Goal: Task Accomplishment & Management: Manage account settings

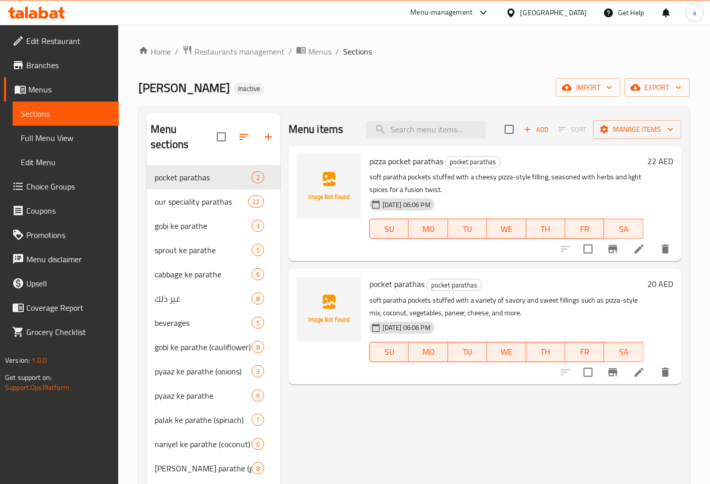
click at [48, 31] on link "Edit Restaurant" at bounding box center [61, 41] width 115 height 24
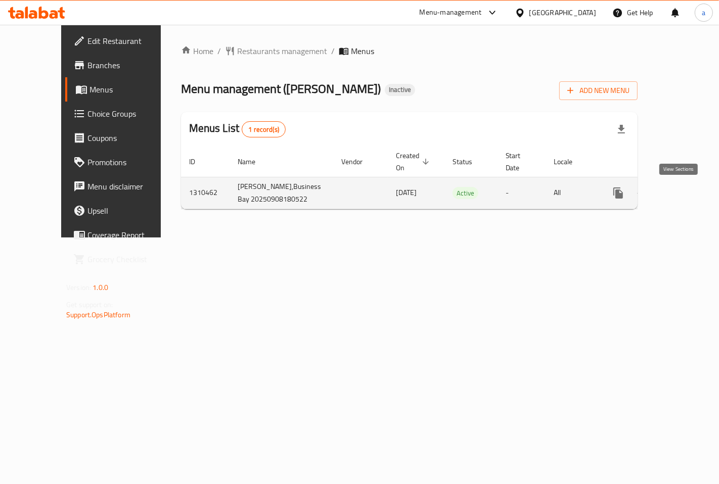
click at [685, 194] on icon "enhanced table" at bounding box center [691, 193] width 12 height 12
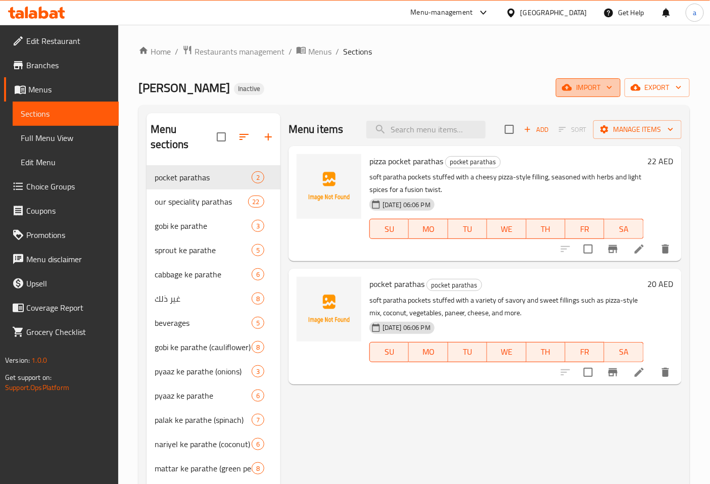
click at [593, 95] on button "import" at bounding box center [588, 87] width 65 height 19
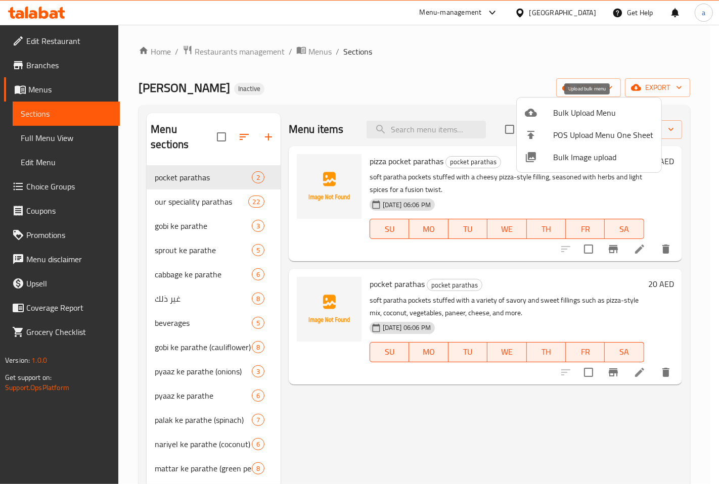
click at [584, 109] on span "Bulk Upload Menu" at bounding box center [603, 113] width 100 height 12
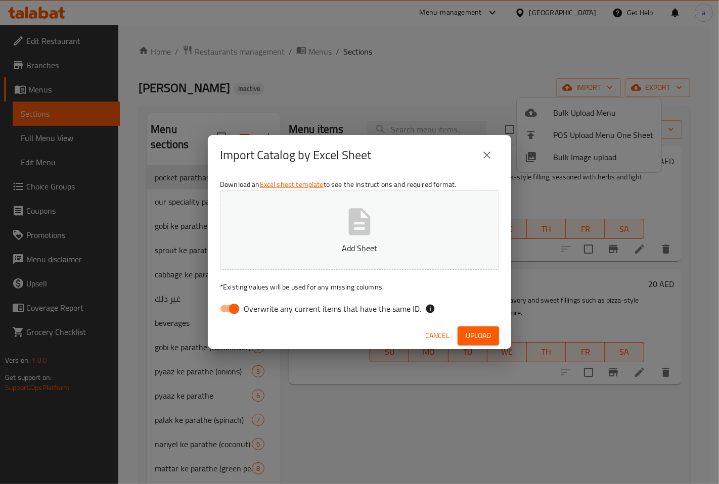
click at [233, 312] on input "Overwrite any current items that have the same ID." at bounding box center [234, 308] width 58 height 19
checkbox input "false"
click at [300, 249] on p "Add Sheet" at bounding box center [360, 248] width 248 height 12
click at [480, 334] on span "Upload" at bounding box center [478, 336] width 25 height 13
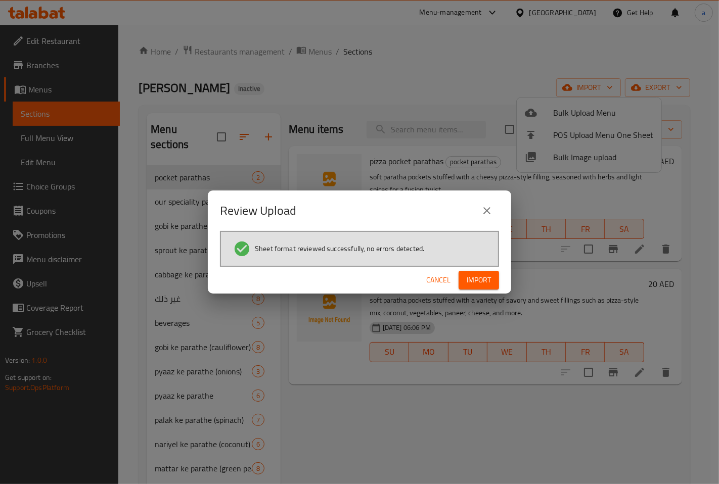
click at [478, 280] on span "Import" at bounding box center [479, 280] width 24 height 13
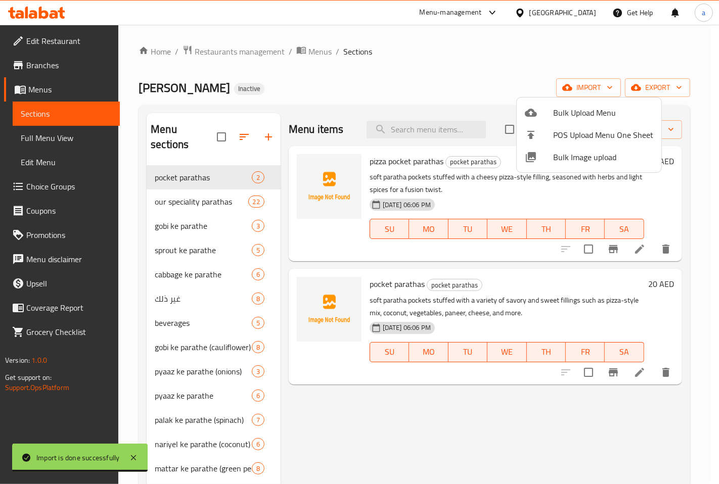
click at [52, 141] on div at bounding box center [359, 242] width 719 height 484
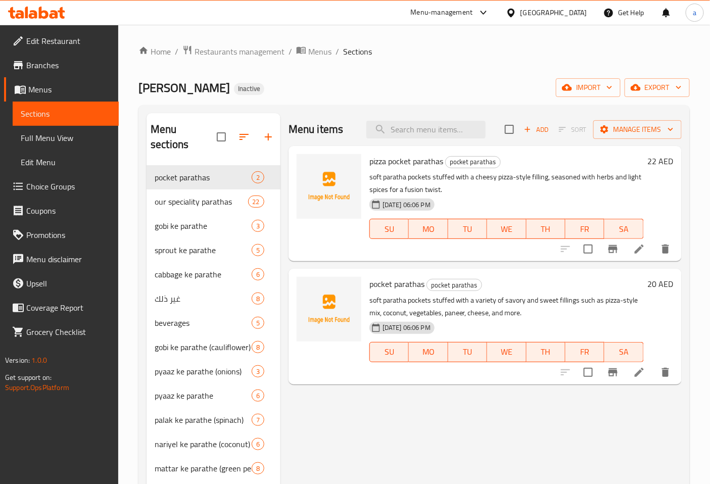
click at [52, 141] on span "Full Menu View" at bounding box center [66, 138] width 90 height 12
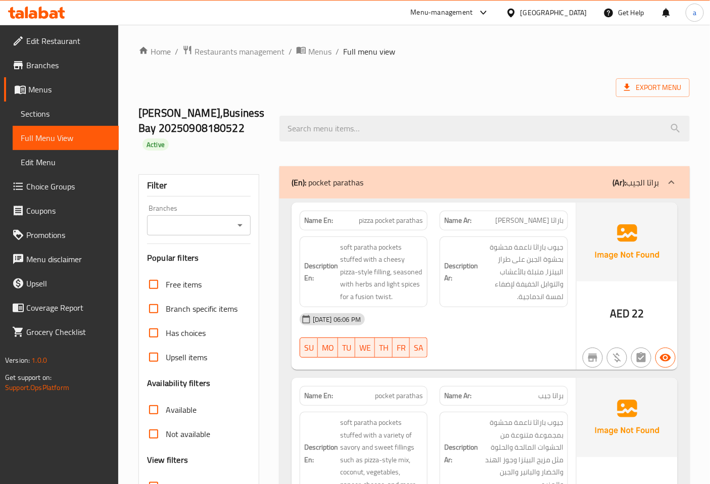
scroll to position [168, 0]
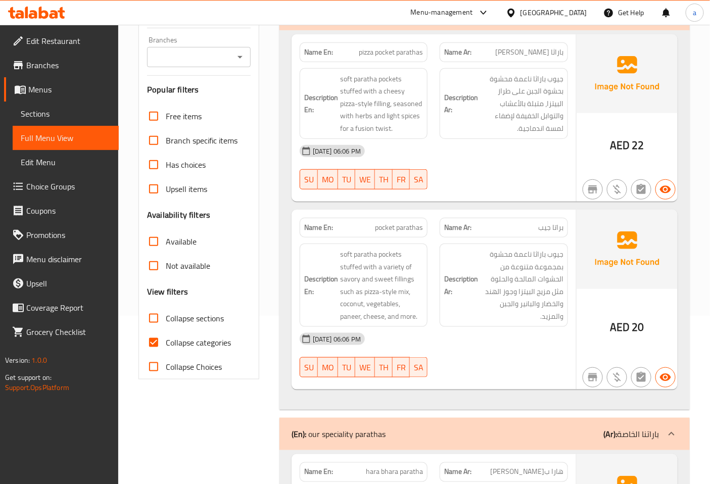
click at [158, 331] on input "Collapse categories" at bounding box center [154, 343] width 24 height 24
checkbox input "false"
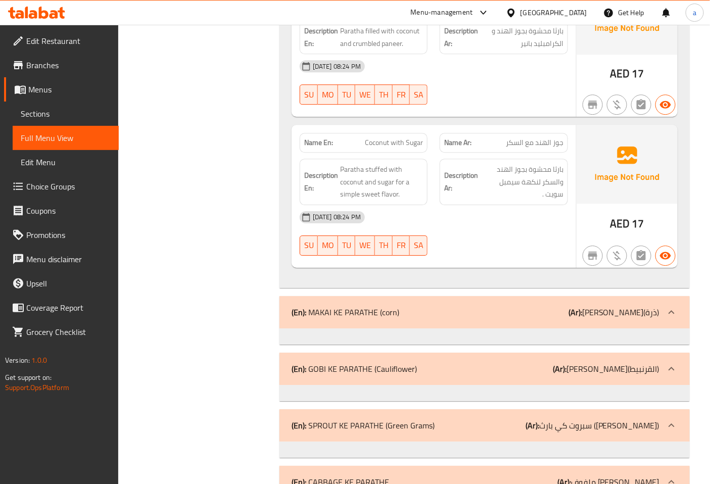
scroll to position [24280, 0]
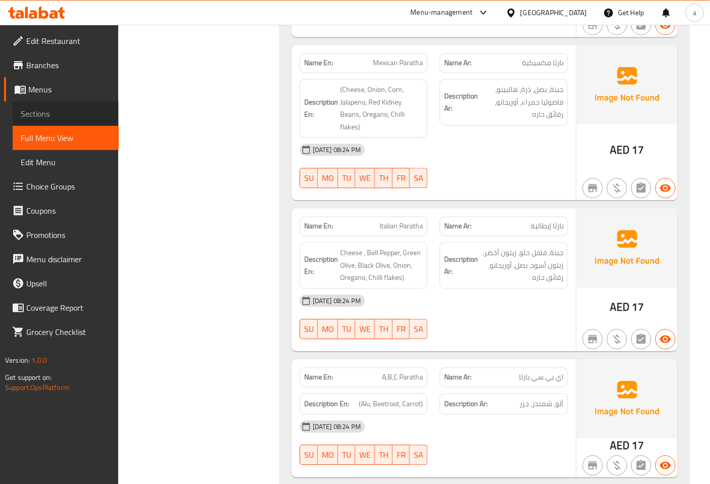
click at [61, 118] on span "Sections" at bounding box center [66, 114] width 90 height 12
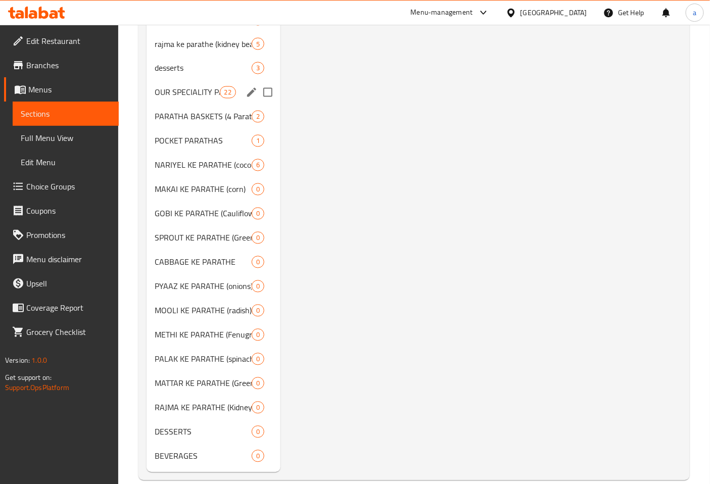
scroll to position [514, 0]
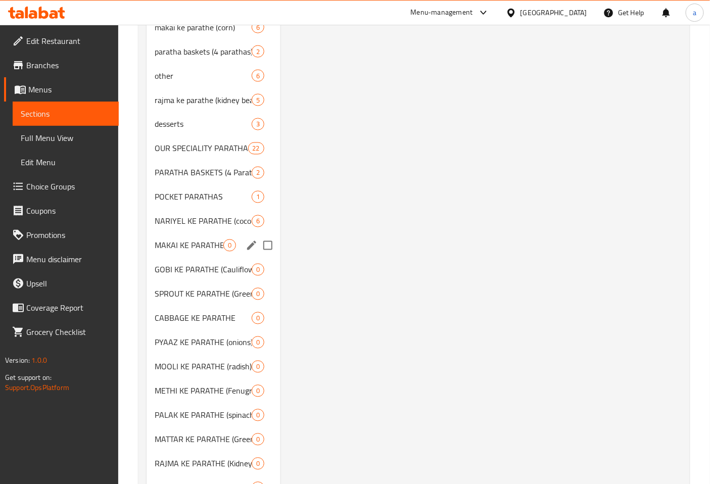
click at [266, 235] on input "Menu sections" at bounding box center [267, 245] width 21 height 21
checkbox input "true"
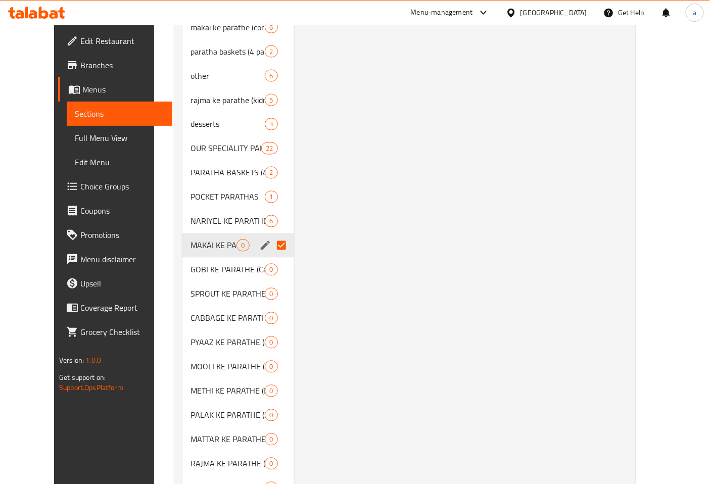
click at [271, 250] on input "Menu sections" at bounding box center [281, 245] width 21 height 21
click at [271, 259] on input "Menu sections" at bounding box center [281, 269] width 21 height 21
checkbox input "true"
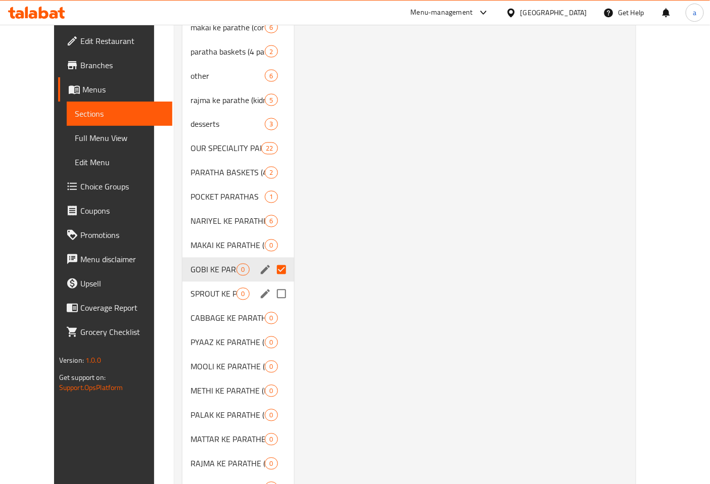
click at [271, 292] on input "Menu sections" at bounding box center [281, 294] width 21 height 21
checkbox input "true"
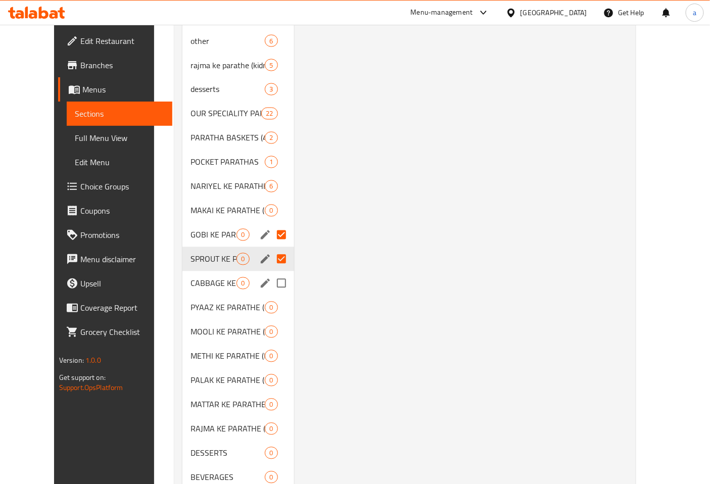
scroll to position [585, 0]
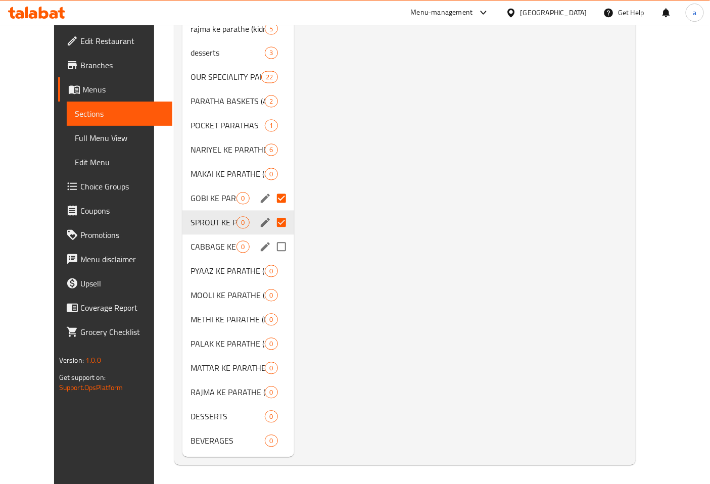
click at [271, 251] on input "Menu sections" at bounding box center [281, 247] width 21 height 21
checkbox input "true"
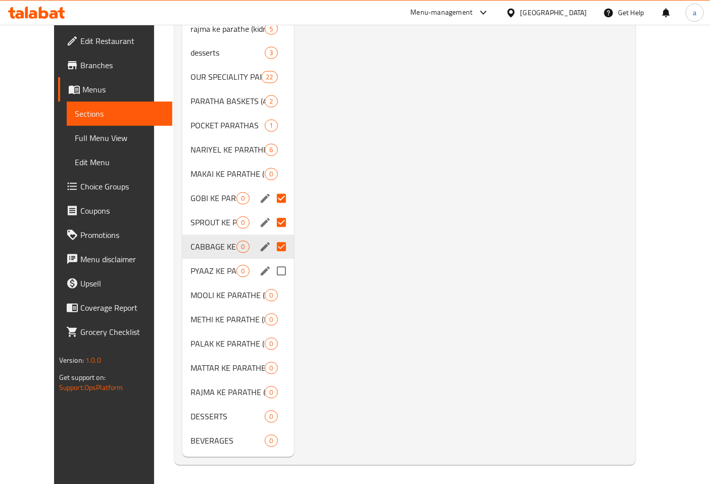
click at [271, 271] on input "Menu sections" at bounding box center [281, 271] width 21 height 21
checkbox input "true"
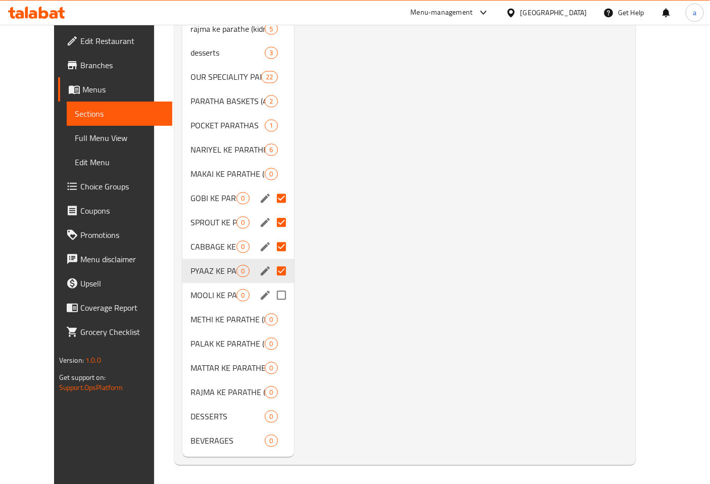
click at [271, 290] on input "Menu sections" at bounding box center [281, 295] width 21 height 21
checkbox input "true"
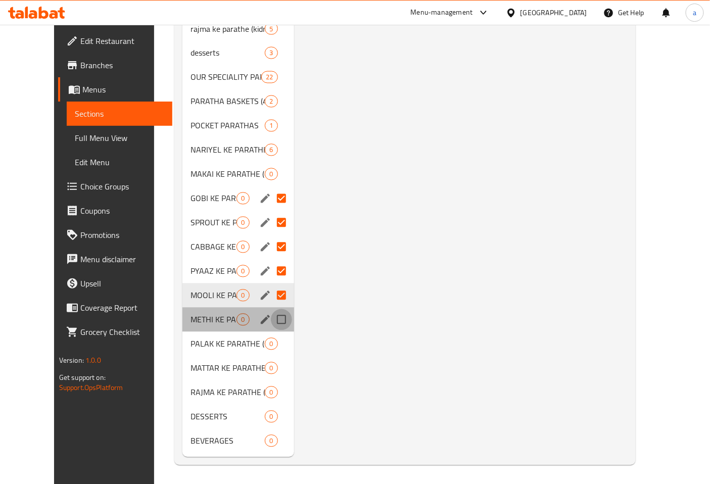
click at [271, 325] on input "Menu sections" at bounding box center [281, 319] width 21 height 21
checkbox input "true"
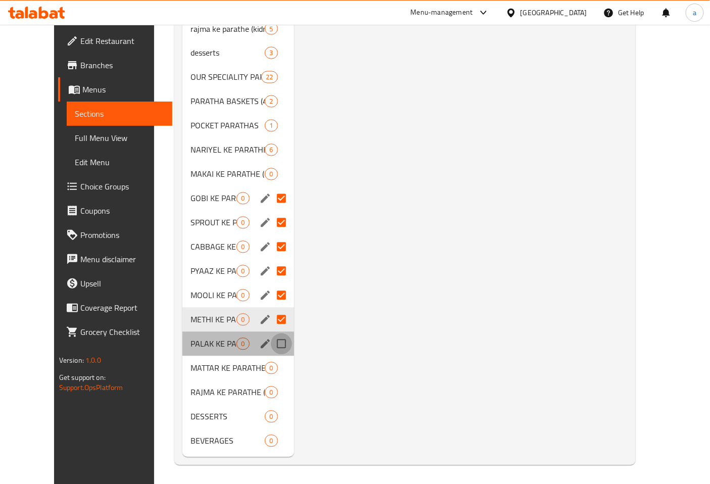
click at [274, 340] on input "Menu sections" at bounding box center [281, 344] width 21 height 21
checkbox input "true"
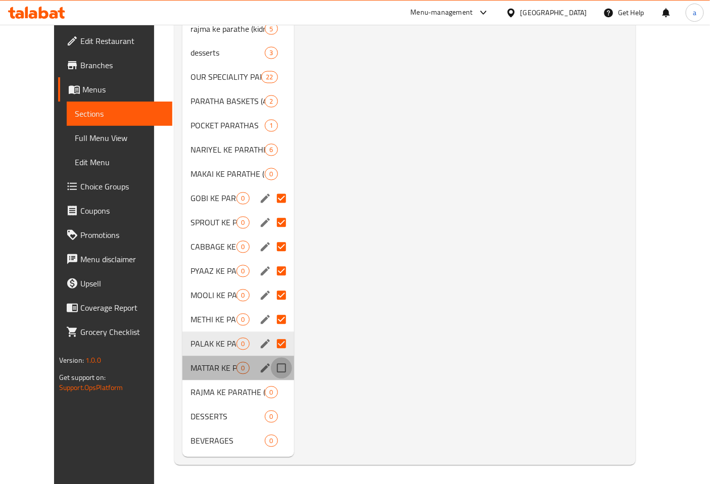
click at [271, 368] on input "Menu sections" at bounding box center [281, 368] width 21 height 21
checkbox input "true"
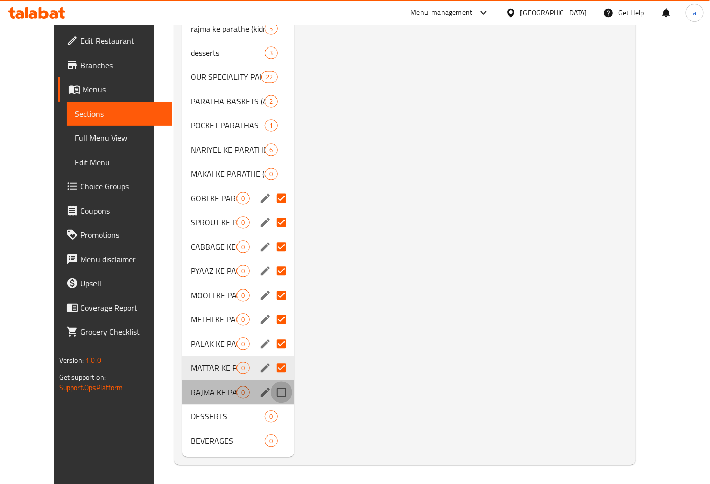
click at [271, 392] on input "Menu sections" at bounding box center [281, 392] width 21 height 21
checkbox input "true"
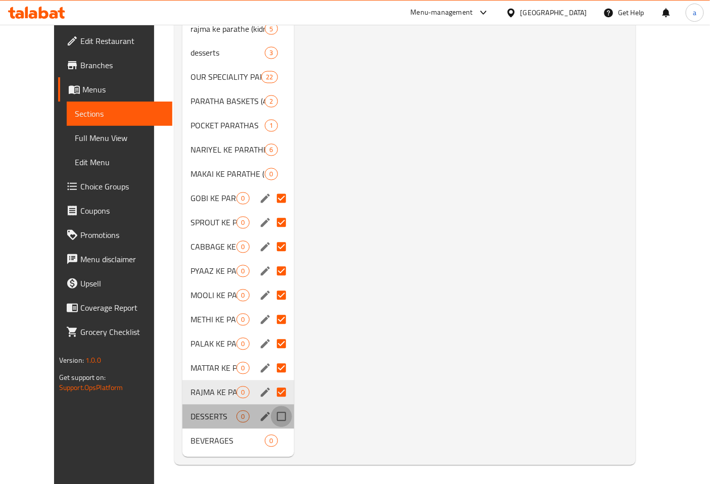
click at [271, 412] on input "Menu sections" at bounding box center [281, 417] width 21 height 21
checkbox input "true"
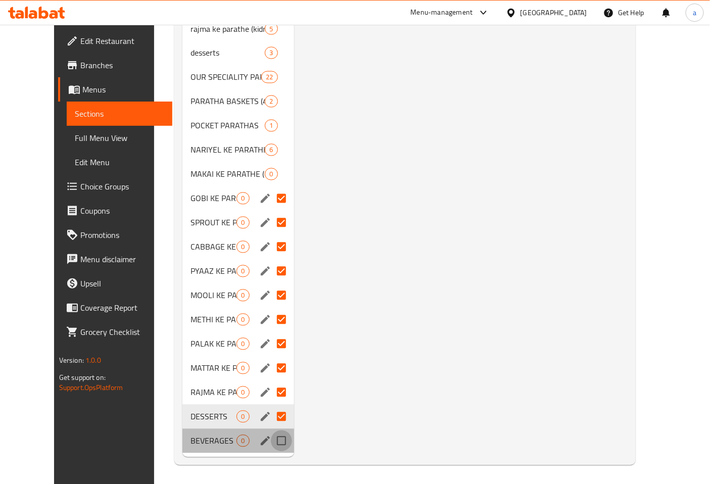
click at [272, 443] on input "Menu sections" at bounding box center [281, 441] width 21 height 21
checkbox input "true"
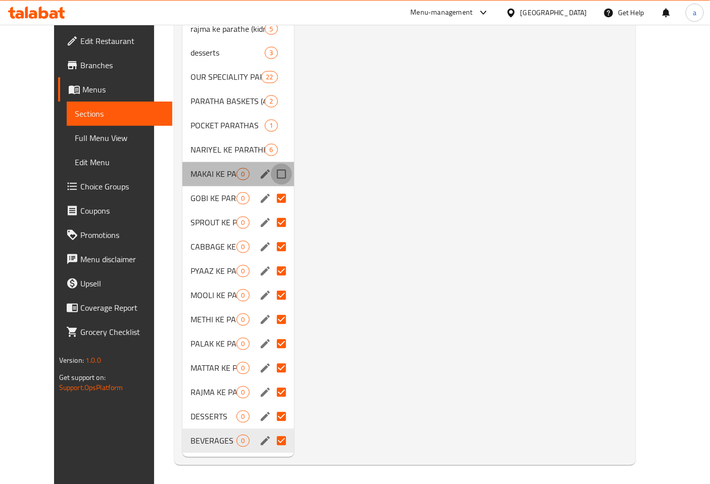
click at [271, 172] on input "Menu sections" at bounding box center [281, 174] width 21 height 21
checkbox input "true"
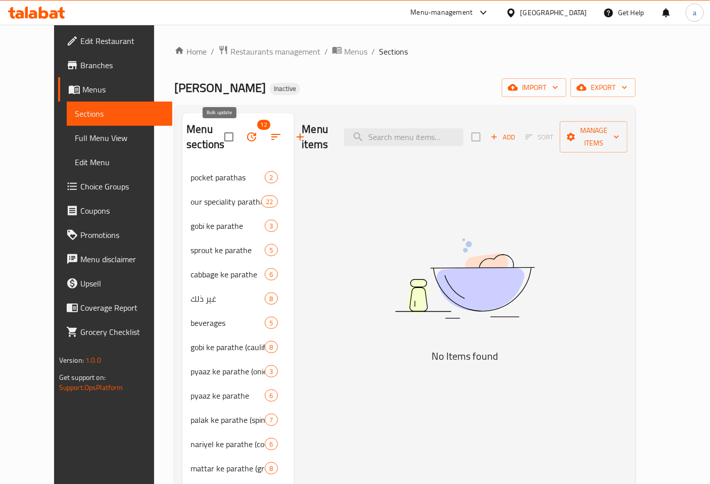
click at [246, 137] on icon "button" at bounding box center [252, 137] width 12 height 12
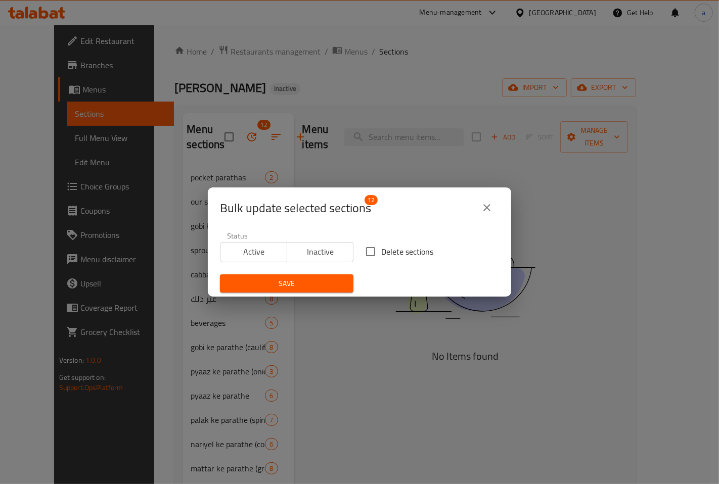
click at [371, 253] on input "Delete sections" at bounding box center [370, 251] width 21 height 21
checkbox input "true"
click at [324, 282] on span "Save" at bounding box center [286, 284] width 117 height 13
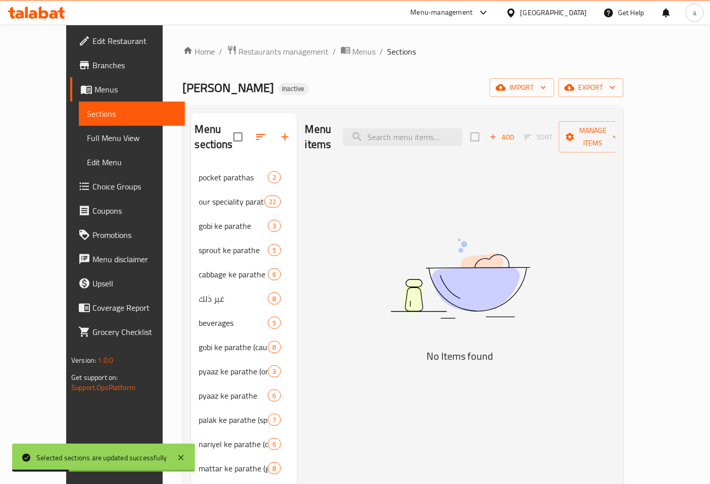
click at [87, 137] on span "Full Menu View" at bounding box center [132, 138] width 90 height 12
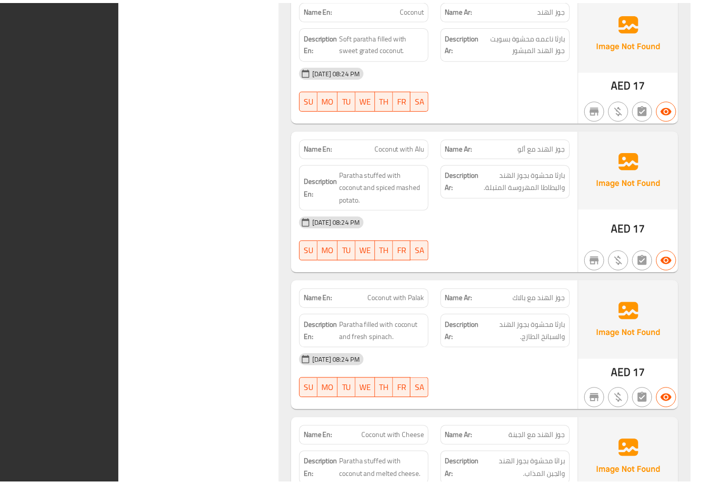
scroll to position [23516, 0]
